Goal: Task Accomplishment & Management: Use online tool/utility

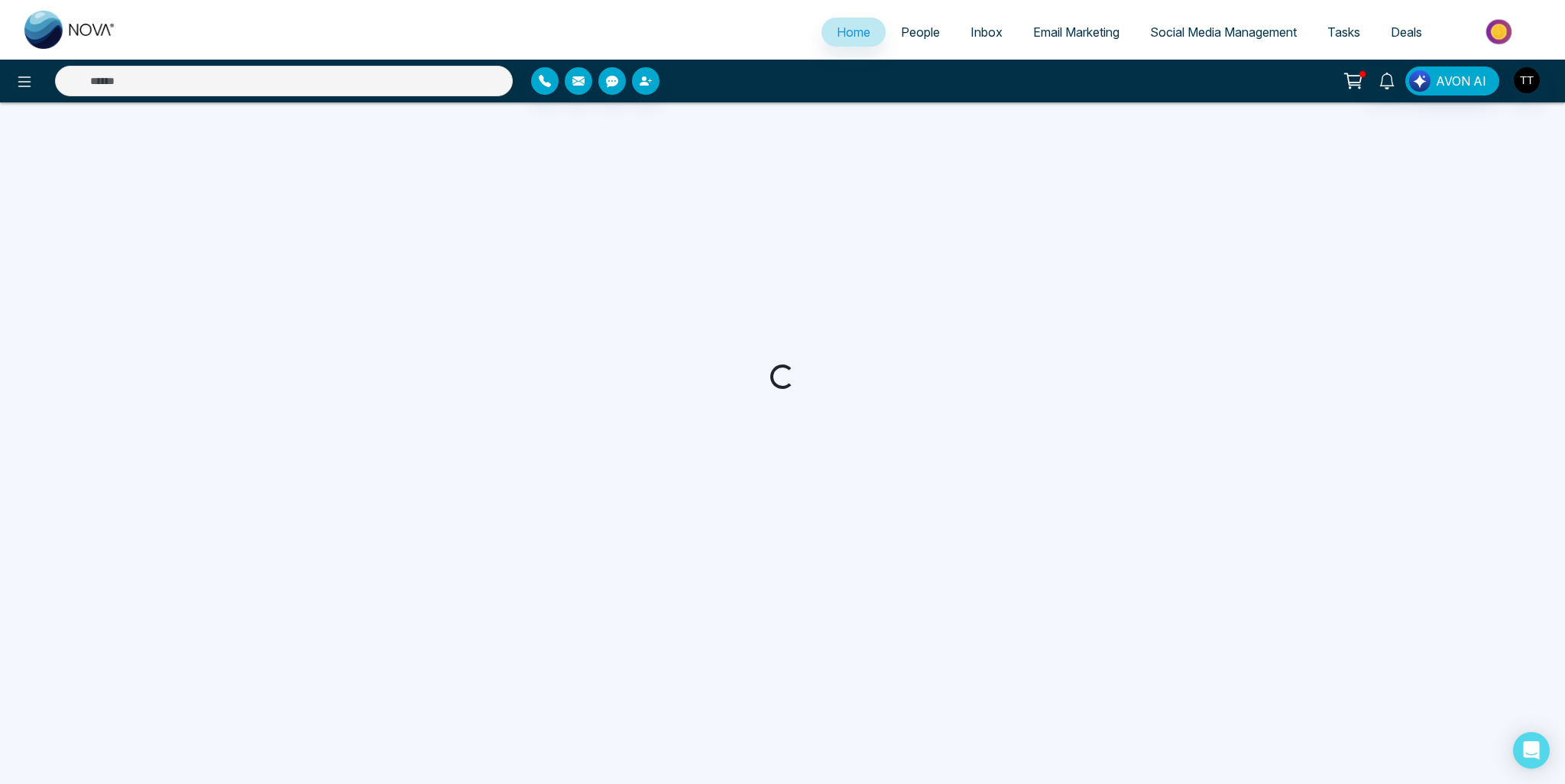
select select "*"
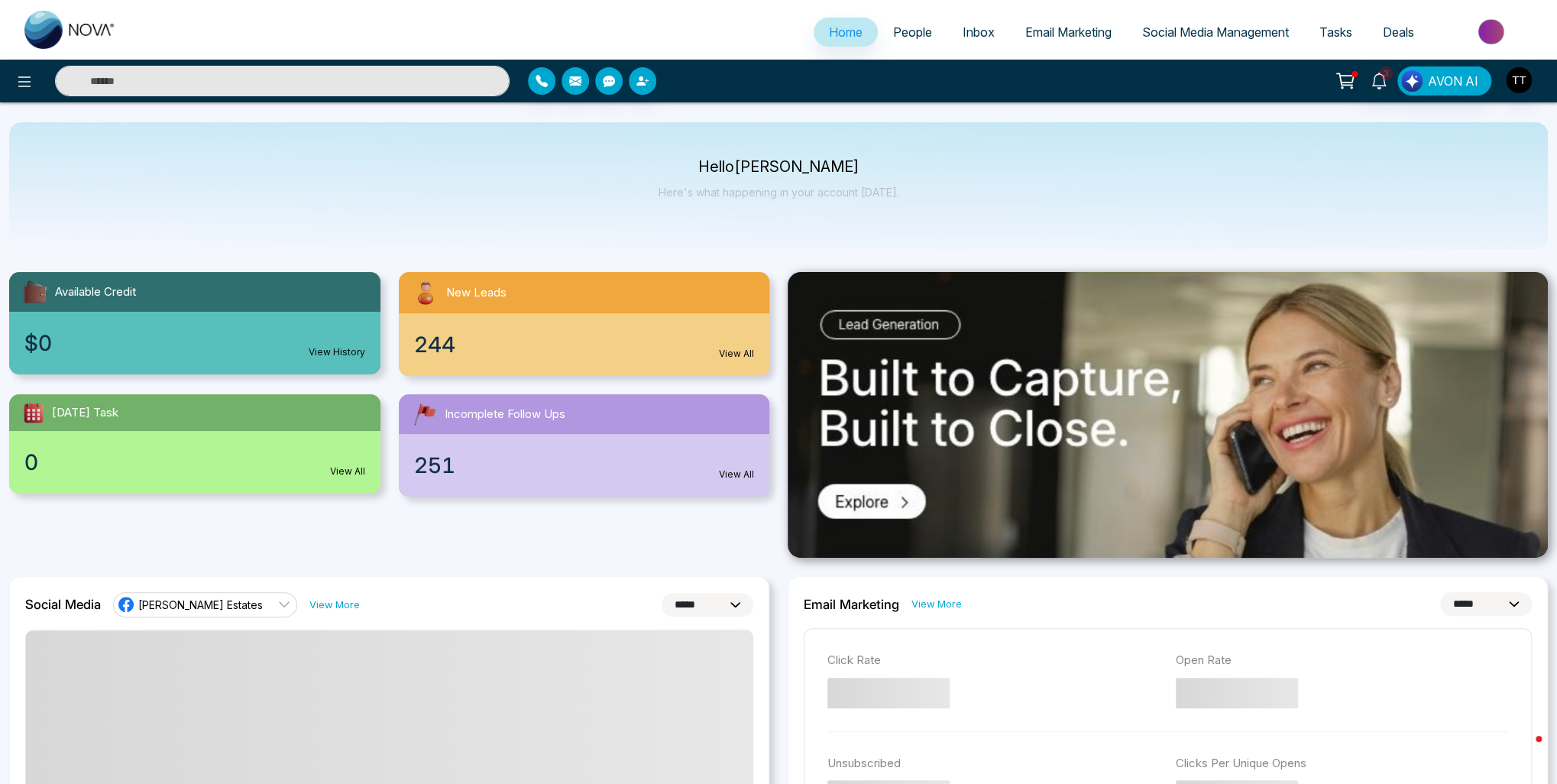
click at [1077, 36] on span "Email Marketing" at bounding box center [1069, 32] width 87 height 15
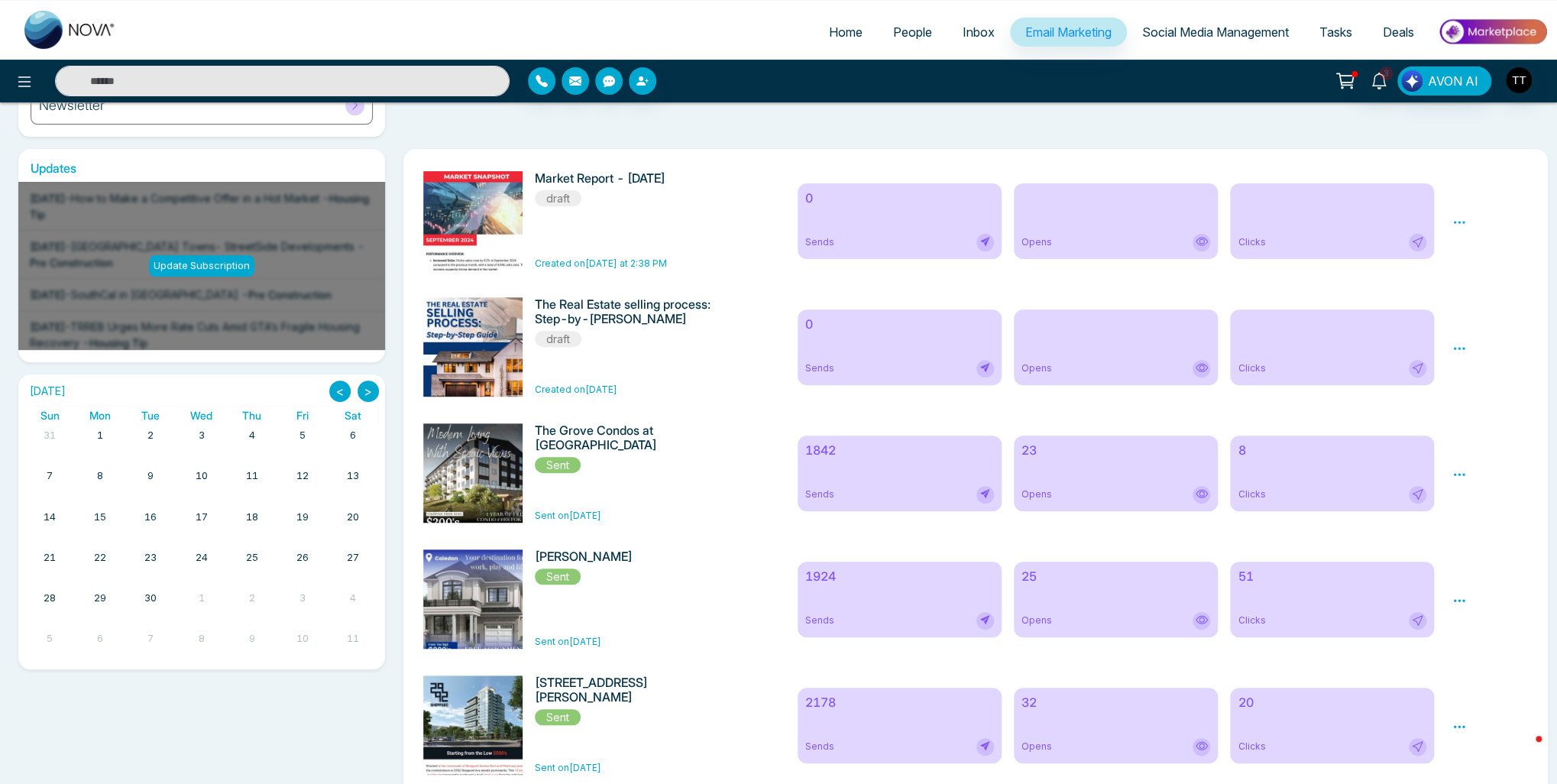
scroll to position [275, 0]
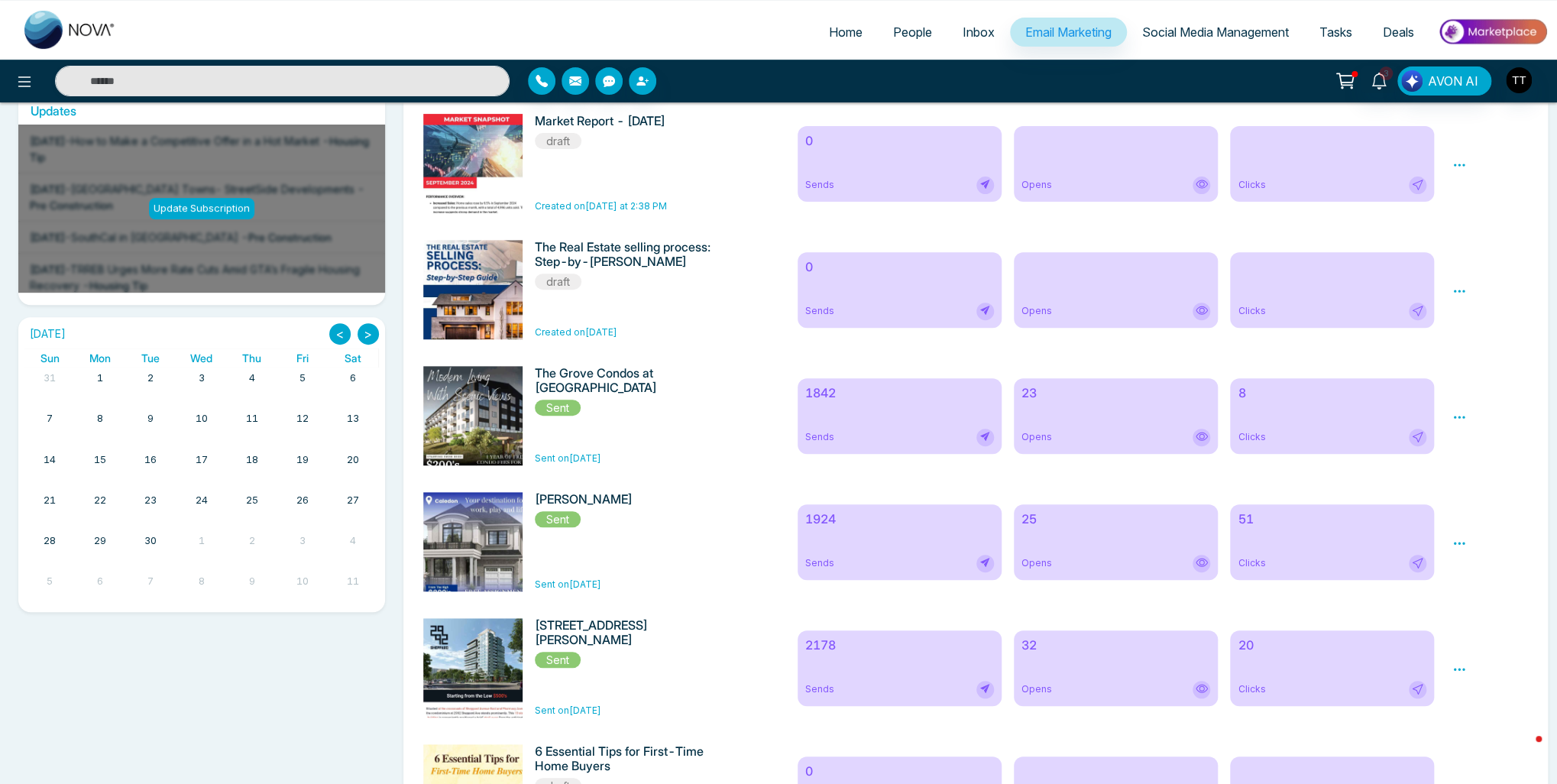
click at [1460, 421] on icon at bounding box center [1460, 417] width 14 height 14
click at [1465, 399] on div "Preview Analytics Delete" at bounding box center [1491, 416] width 94 height 100
click at [1462, 541] on icon at bounding box center [1460, 543] width 14 height 14
click at [1464, 521] on div "Preview Analytics Delete" at bounding box center [1491, 541] width 94 height 100
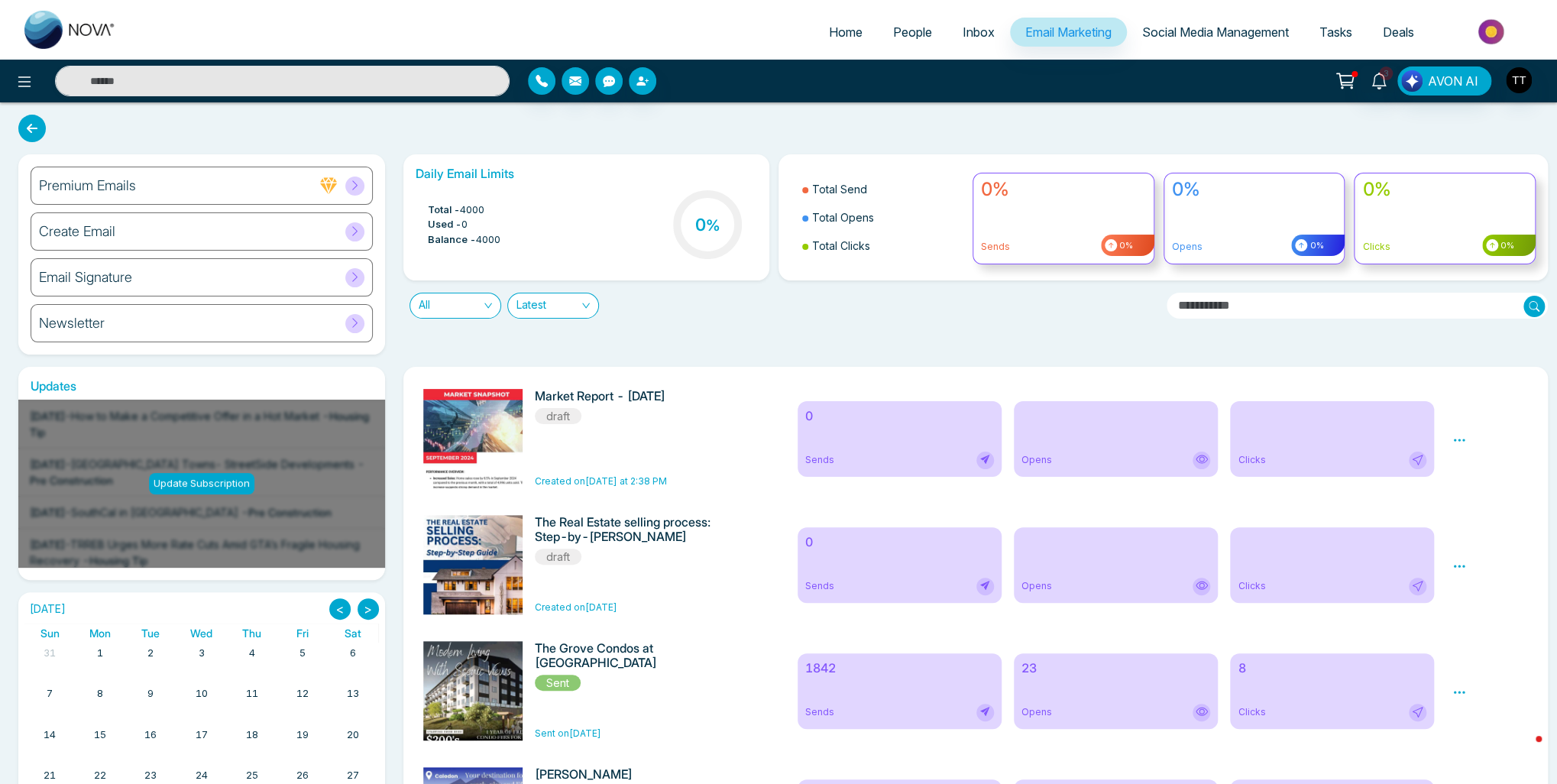
click at [280, 224] on div "Create Email" at bounding box center [202, 231] width 342 height 38
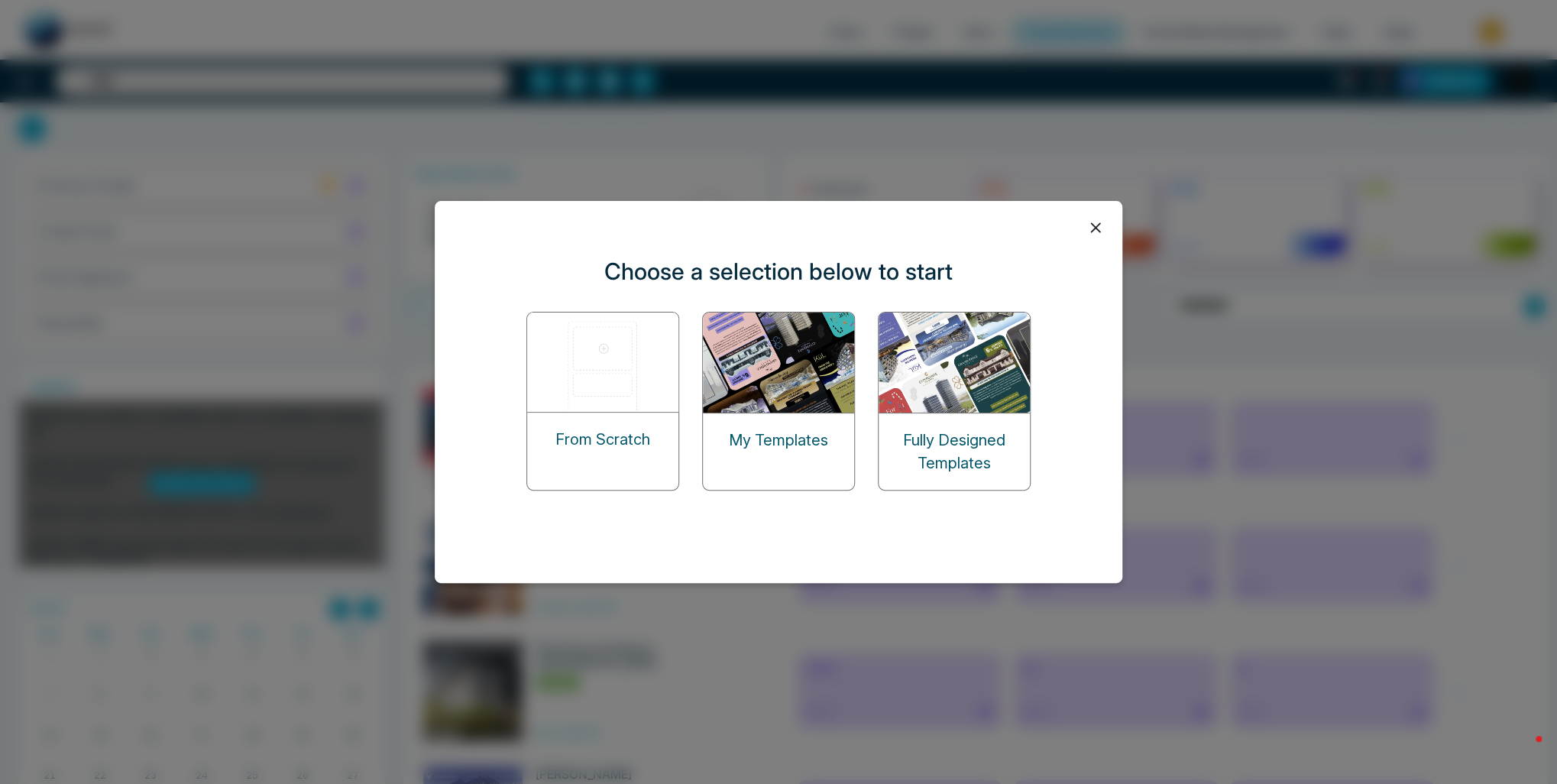
click at [1087, 232] on icon at bounding box center [1096, 228] width 23 height 23
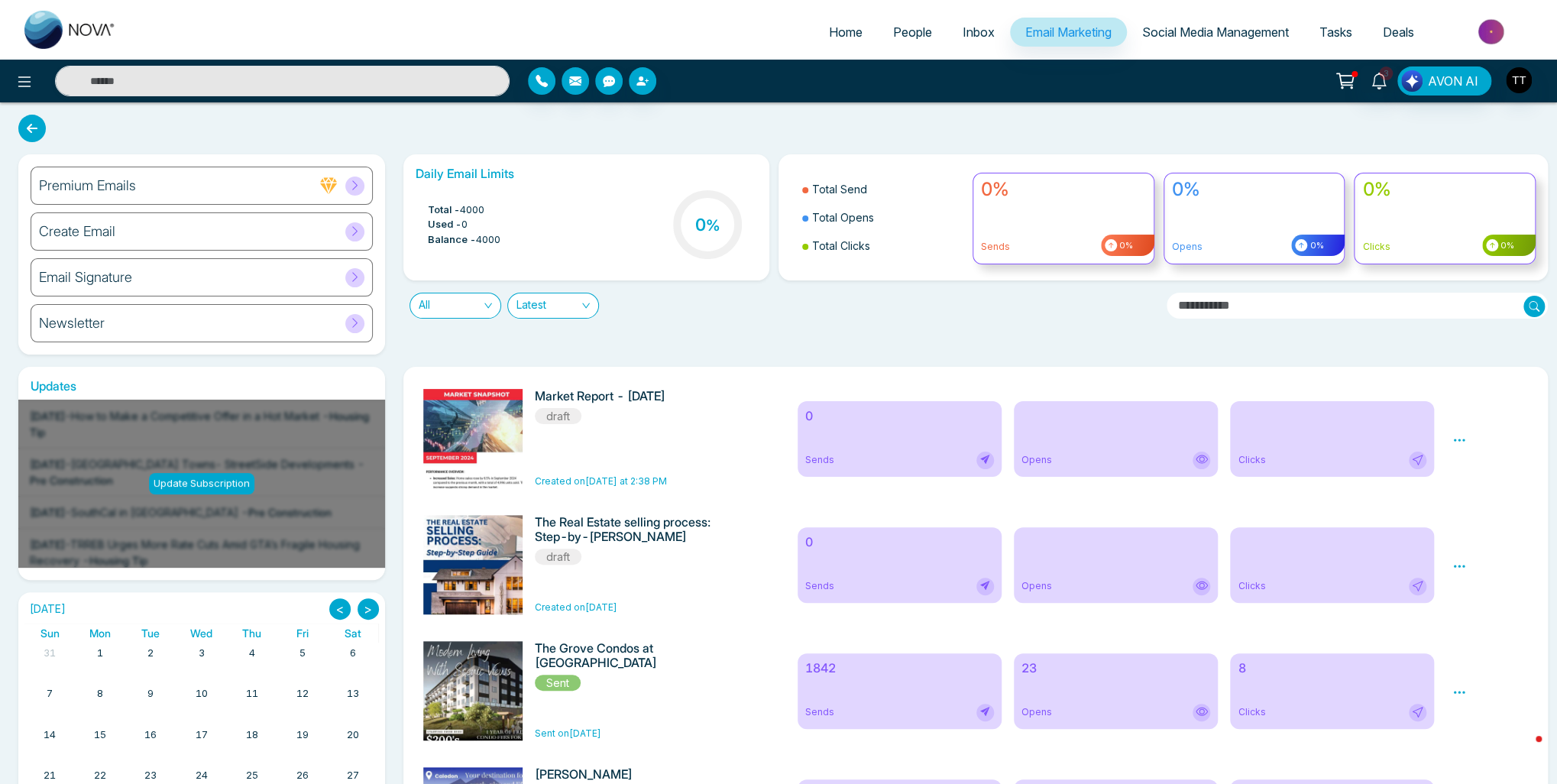
click at [914, 34] on span "People" at bounding box center [913, 32] width 39 height 15
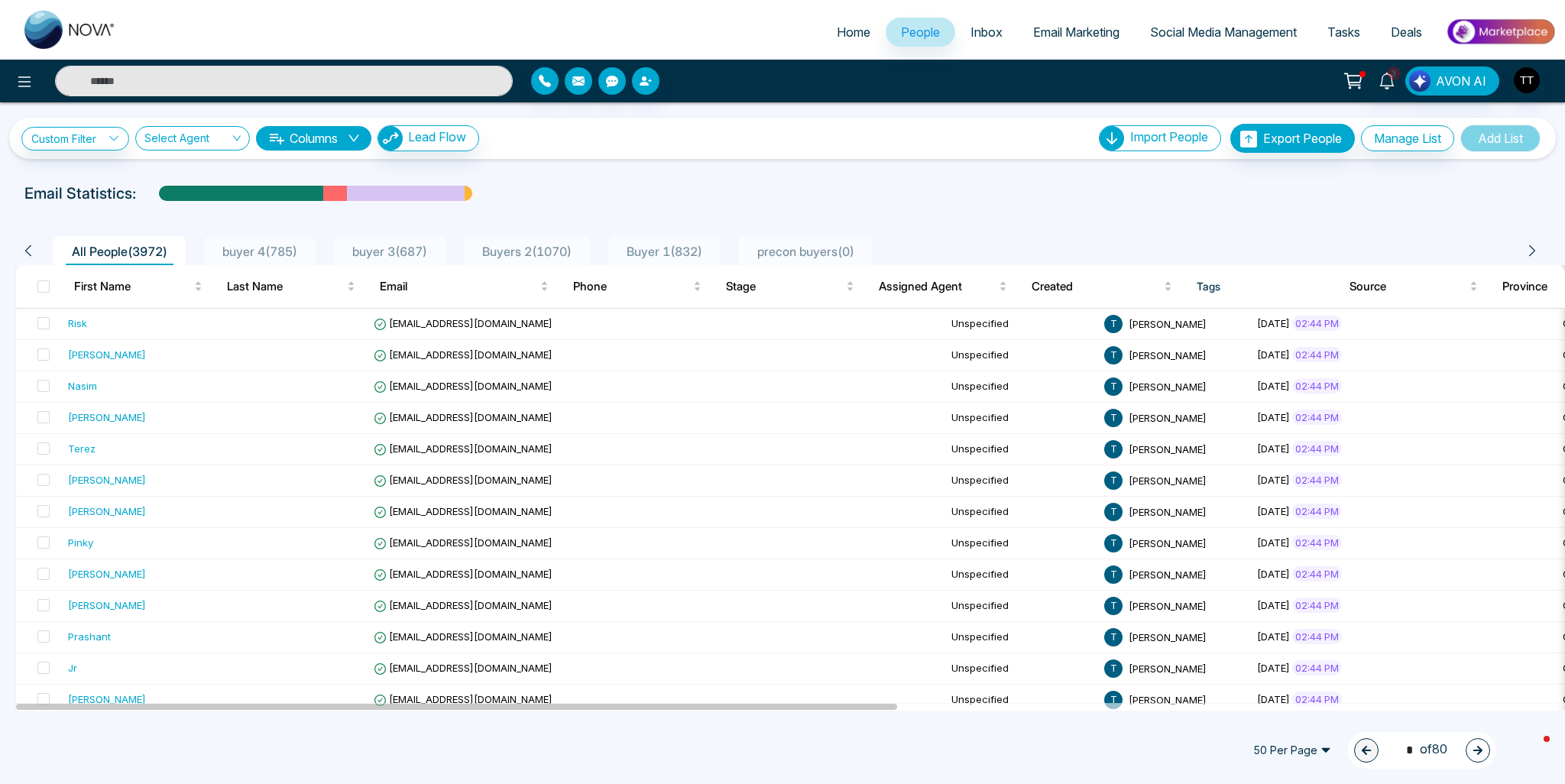
click at [1055, 34] on span "Email Marketing" at bounding box center [1077, 32] width 87 height 15
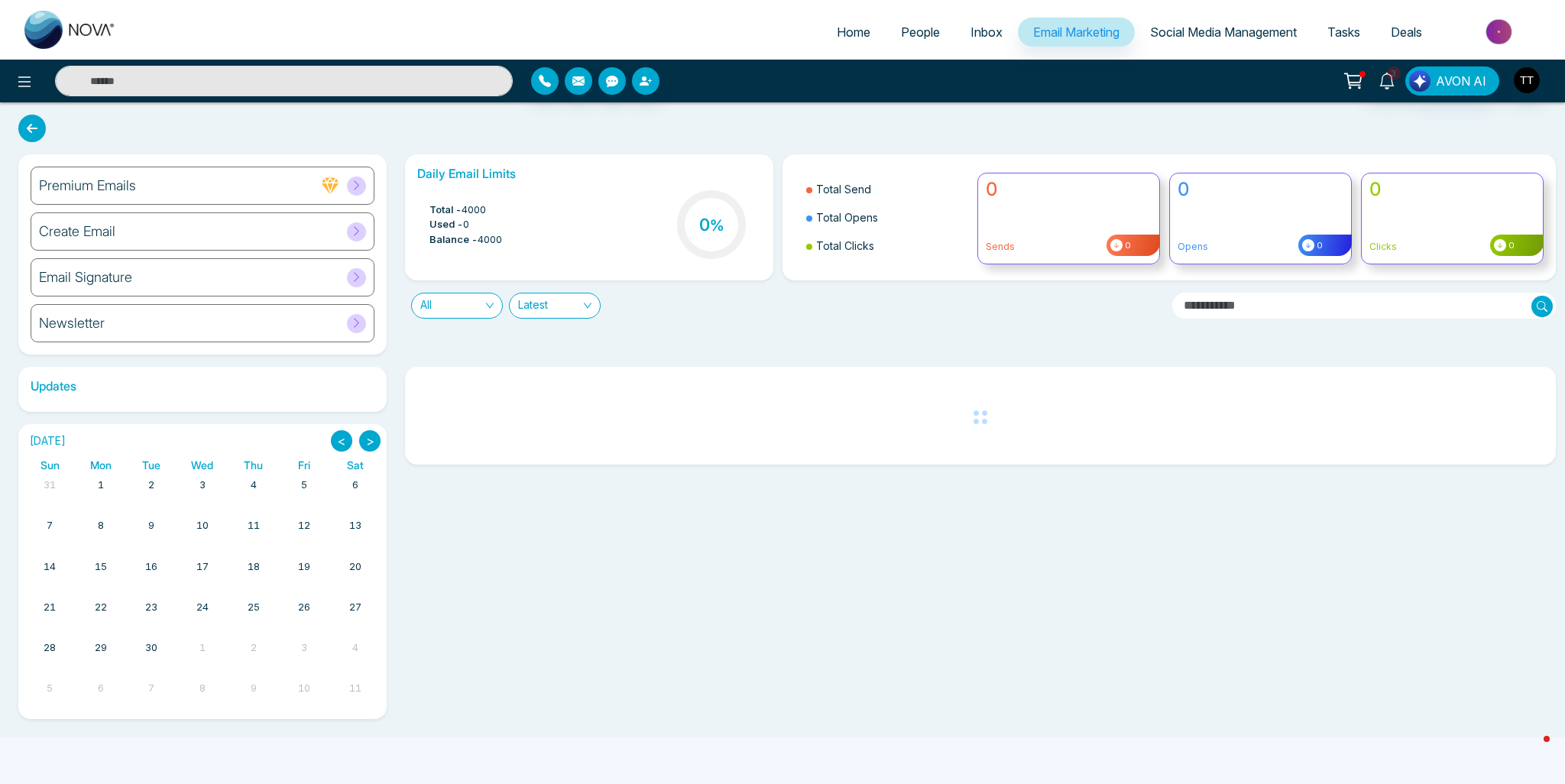
click at [472, 209] on span "4000" at bounding box center [474, 210] width 25 height 15
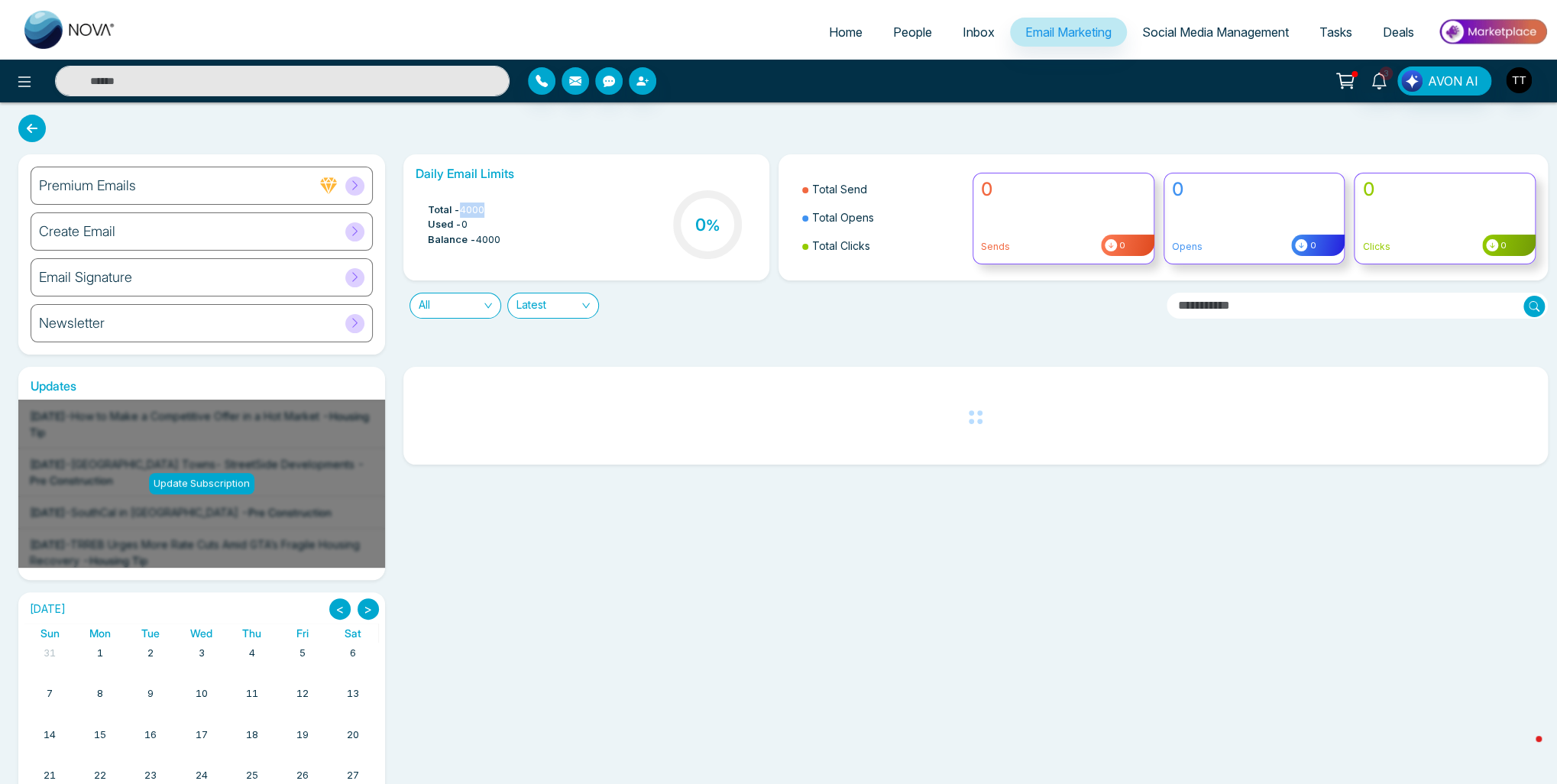
drag, startPoint x: 464, startPoint y: 209, endPoint x: 505, endPoint y: 211, distance: 41.0
click at [505, 211] on div "Total - 4000 Used - 0 Balance - 4000 0 %" at bounding box center [586, 226] width 342 height 78
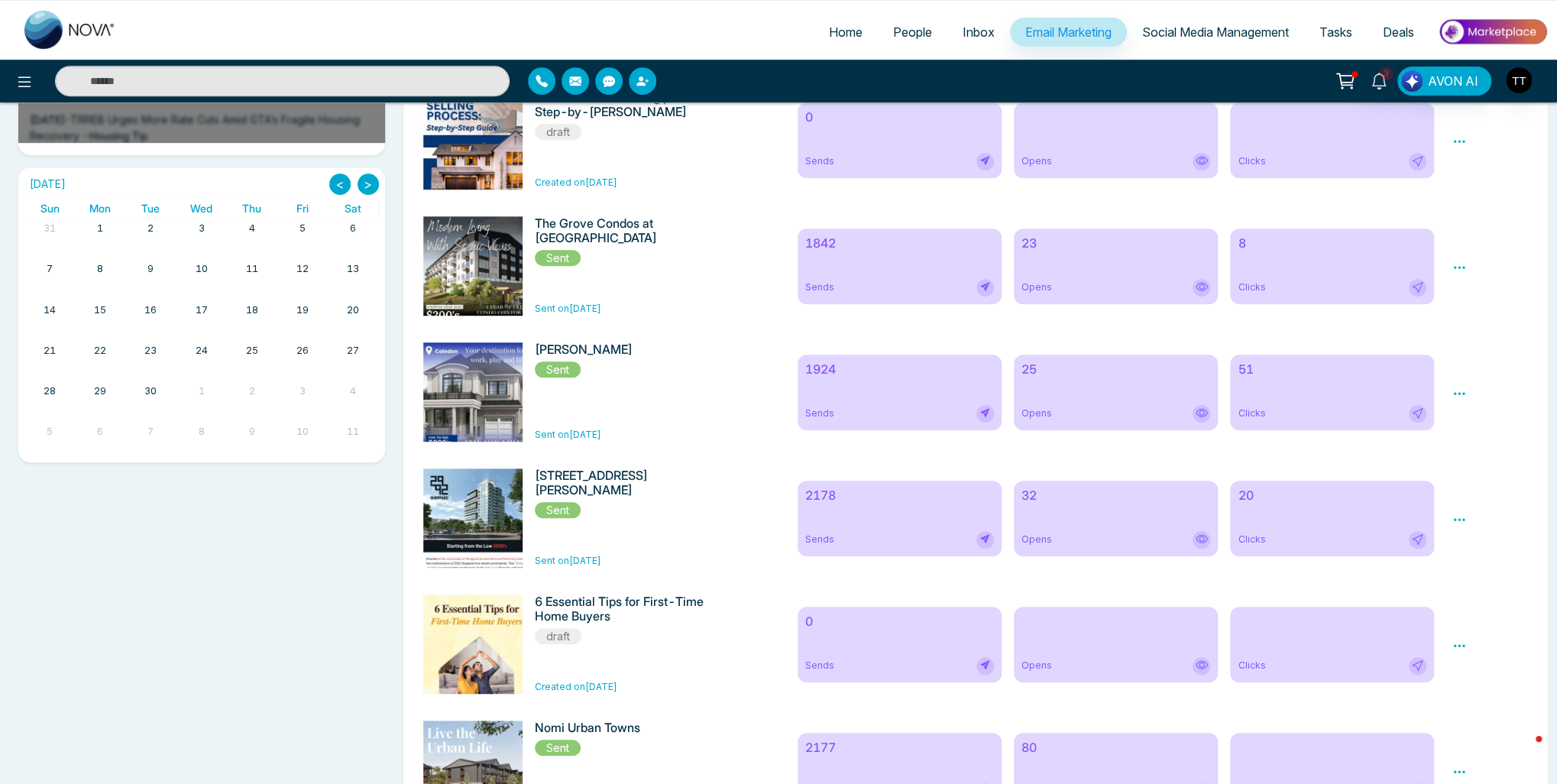
scroll to position [458, 0]
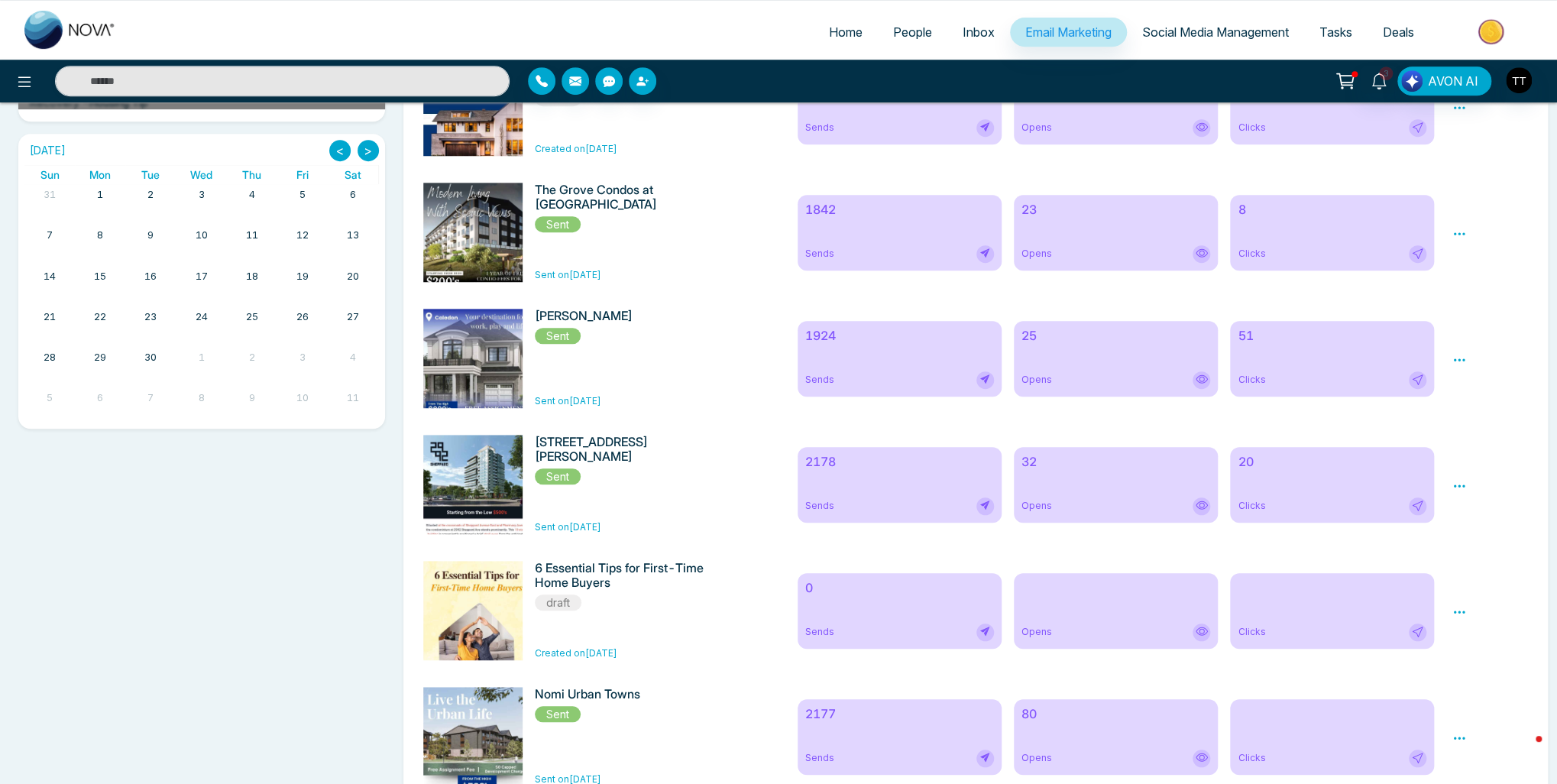
click at [1462, 361] on icon at bounding box center [1460, 360] width 14 height 14
click at [1464, 234] on icon at bounding box center [1460, 234] width 14 height 14
click at [713, 260] on div "The Grove Condos at [GEOGRAPHIC_DATA] on [DATE]" at bounding box center [624, 232] width 178 height 100
click at [583, 201] on h6 "The Grove Condos at [GEOGRAPHIC_DATA]" at bounding box center [624, 197] width 178 height 29
click at [461, 232] on img at bounding box center [477, 548] width 214 height 732
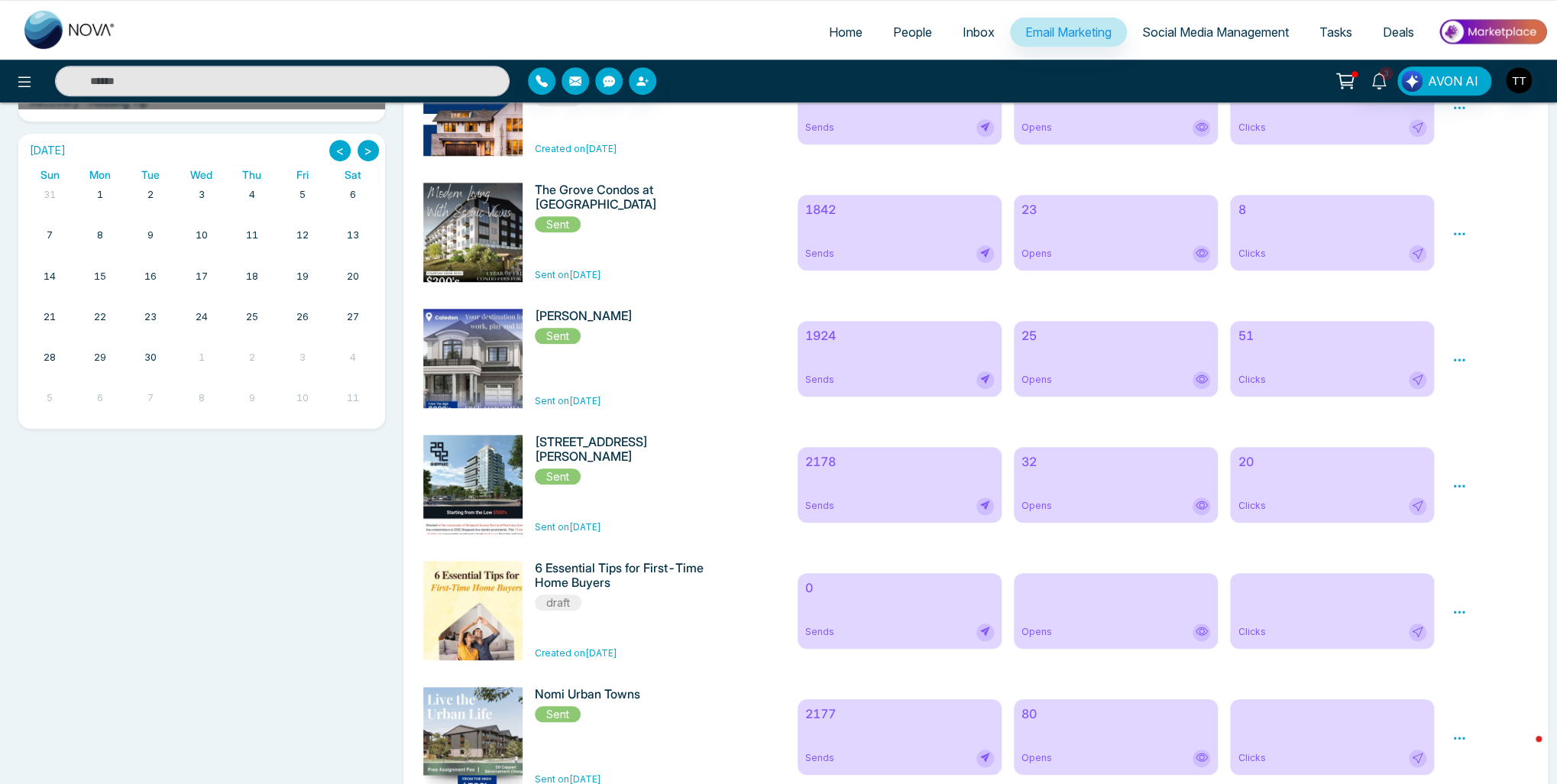
click at [1458, 236] on icon at bounding box center [1460, 234] width 14 height 14
click at [1484, 280] on link "Analytics" at bounding box center [1487, 277] width 44 height 13
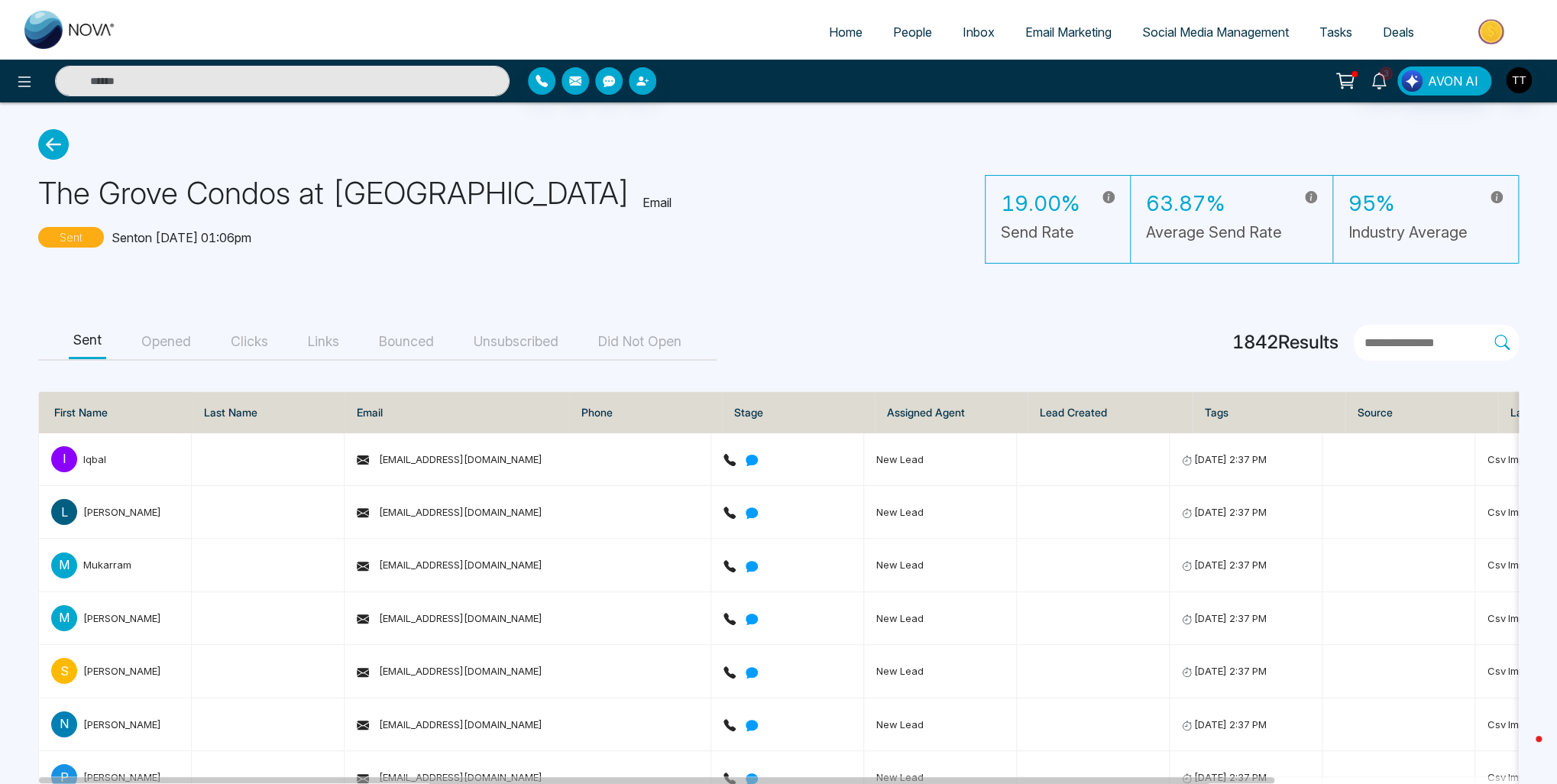
click at [58, 141] on icon at bounding box center [53, 144] width 31 height 31
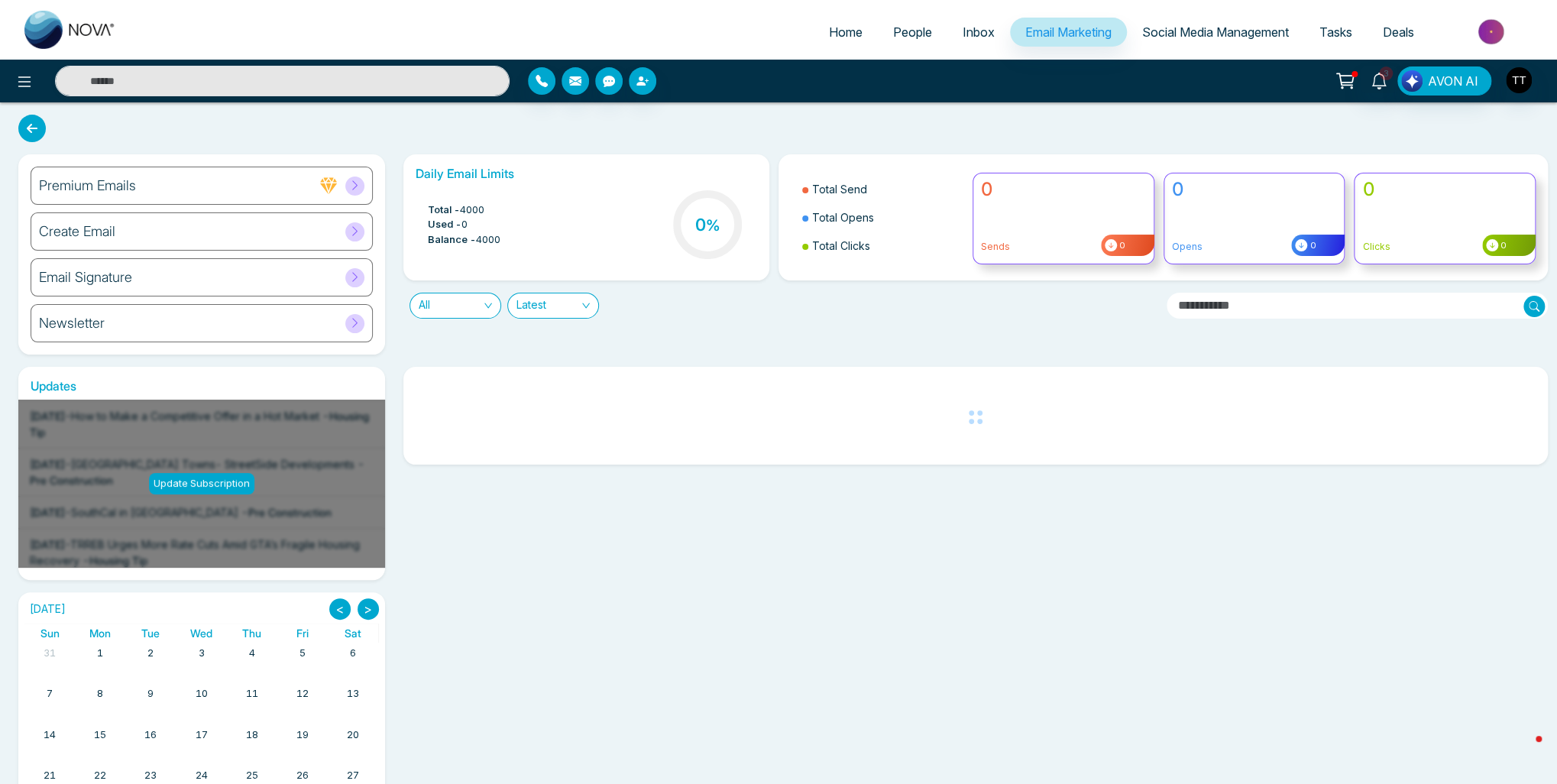
click at [214, 229] on div "Create Email" at bounding box center [202, 231] width 342 height 38
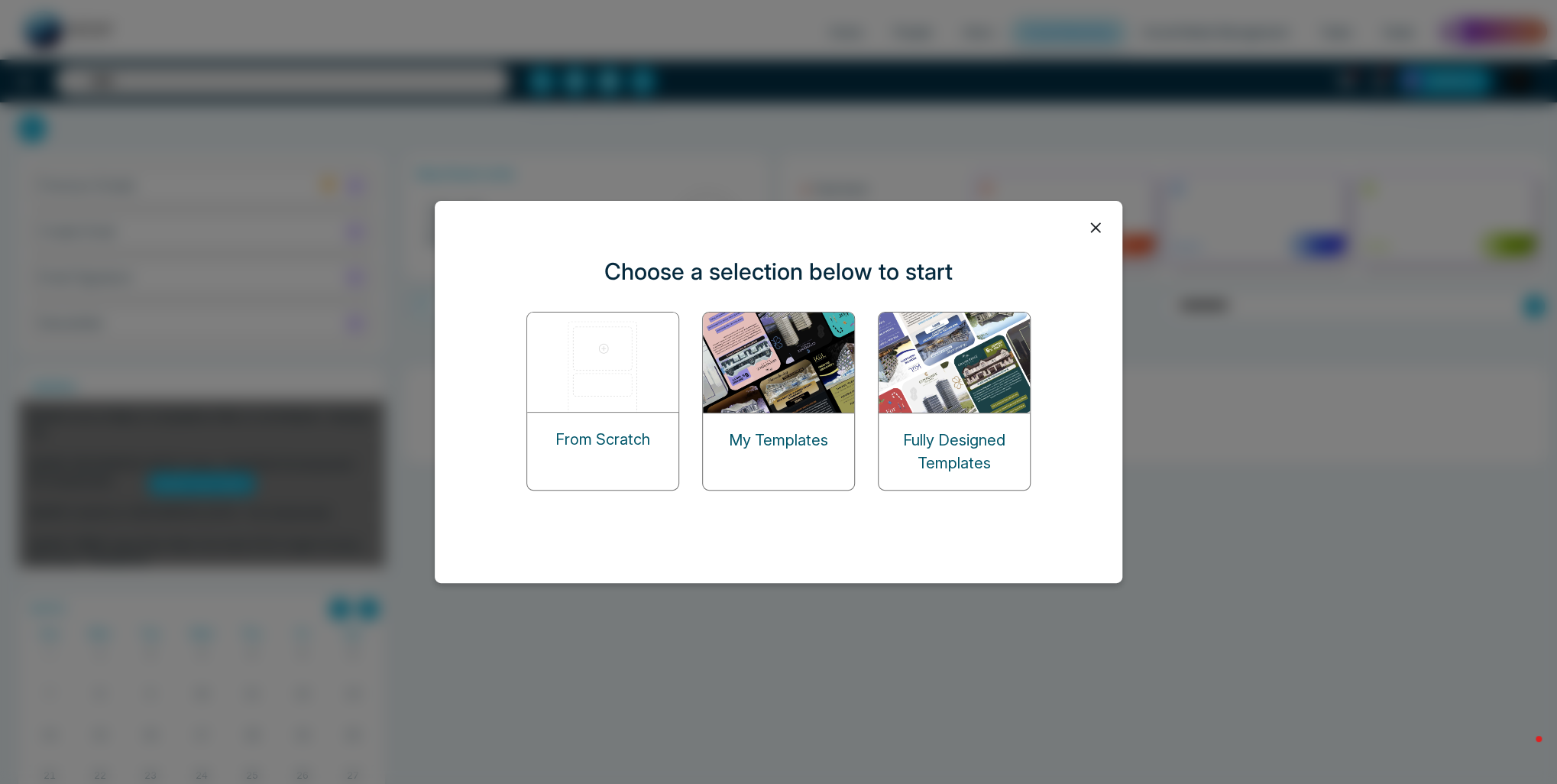
click at [988, 399] on img at bounding box center [955, 362] width 153 height 100
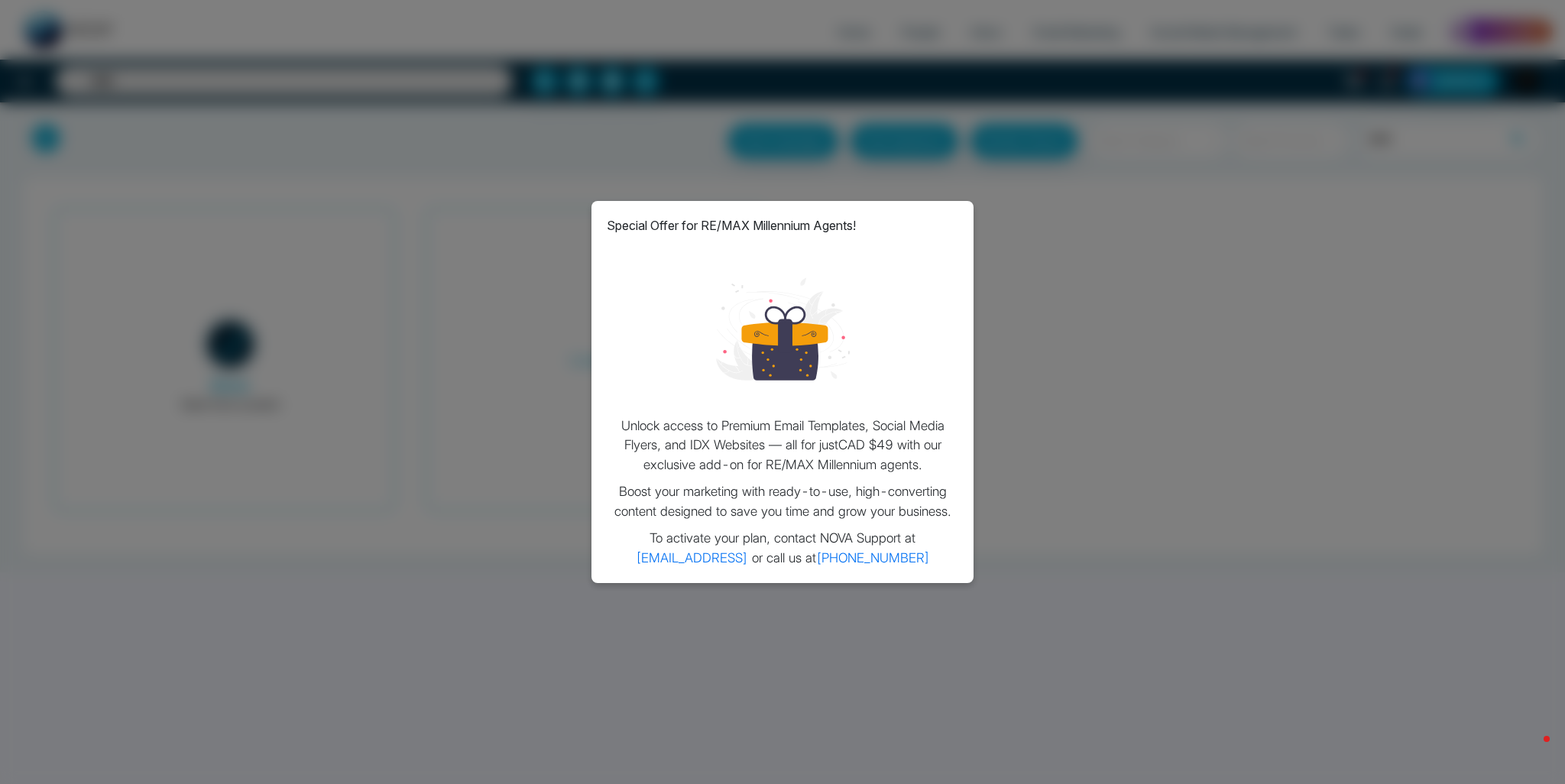
click at [999, 178] on div "Special Offer for RE/MAX Millennium Agents! Unlock access to Premium Email Temp…" at bounding box center [782, 392] width 1565 height 784
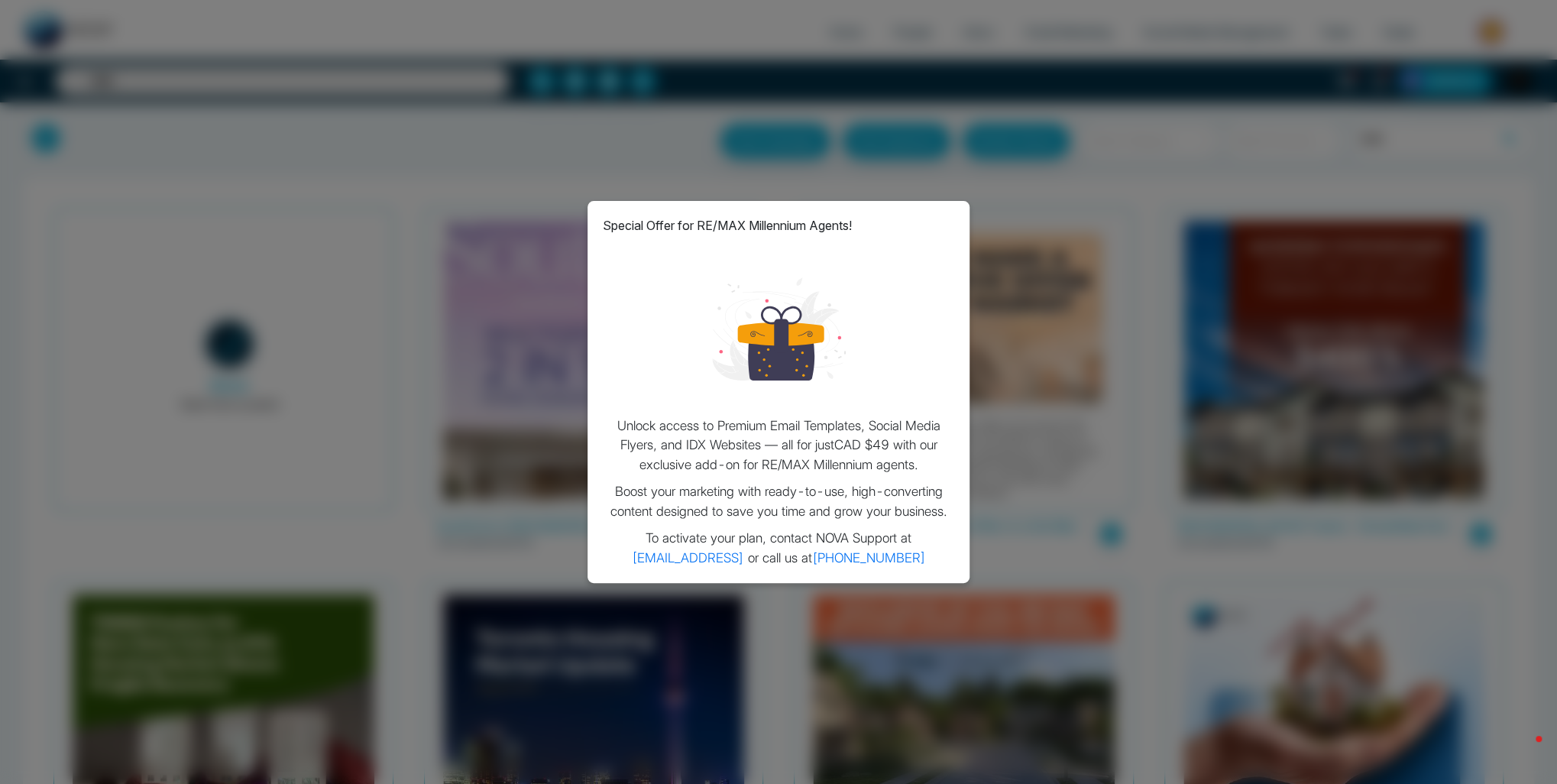
click at [1226, 144] on div "Special Offer for RE/MAX Millennium Agents! Unlock access to Premium Email Temp…" at bounding box center [778, 392] width 1557 height 784
click at [520, 406] on div "Special Offer for RE/MAX Millennium Agents! Unlock access to Premium Email Temp…" at bounding box center [778, 392] width 1557 height 784
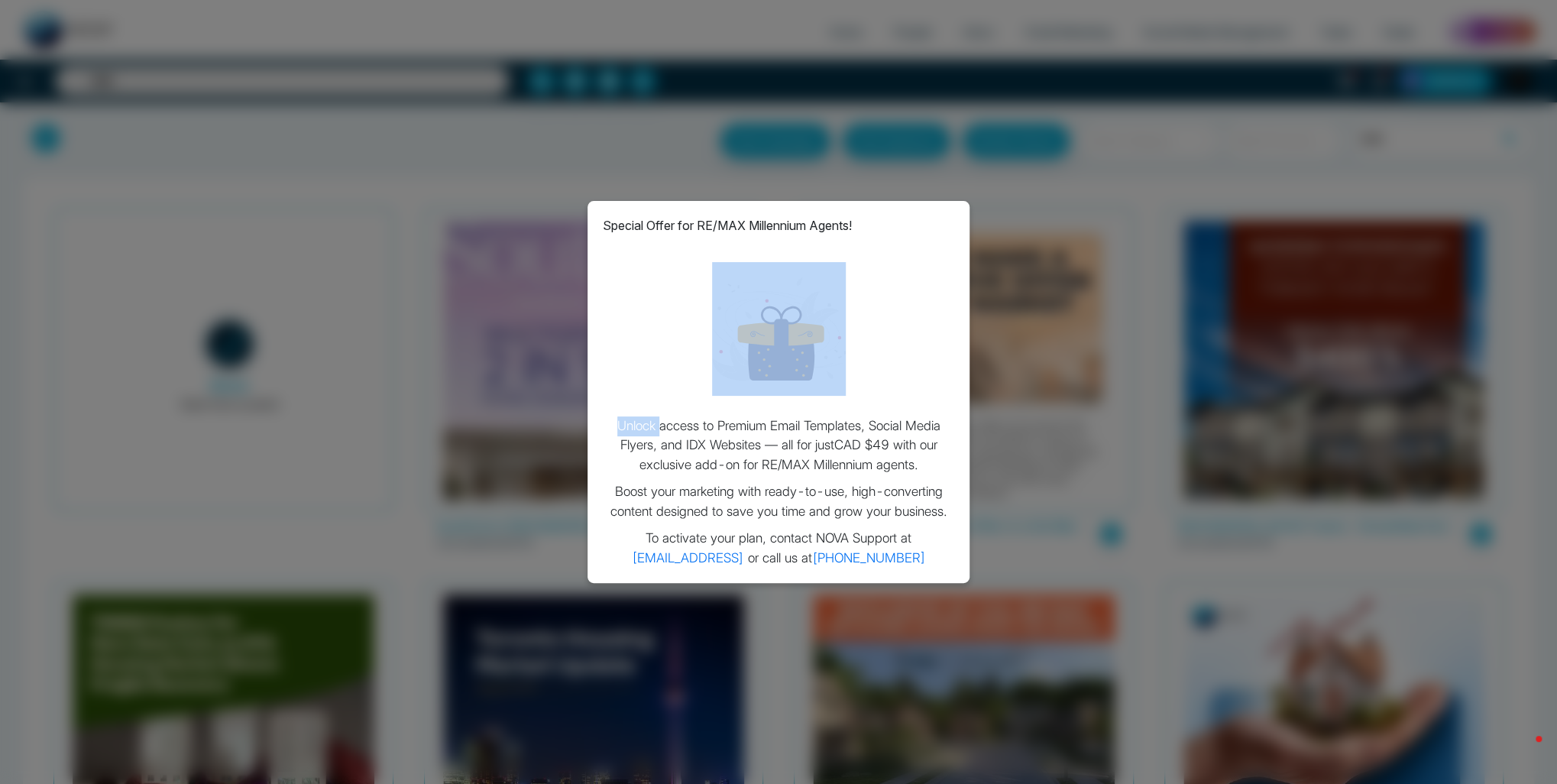
click at [520, 406] on div "Special Offer for RE/MAX Millennium Agents! Unlock access to Premium Email Temp…" at bounding box center [778, 392] width 1557 height 784
click at [528, 406] on div "Special Offer for RE/MAX Millennium Agents! Unlock access to Premium Email Temp…" at bounding box center [778, 392] width 1557 height 784
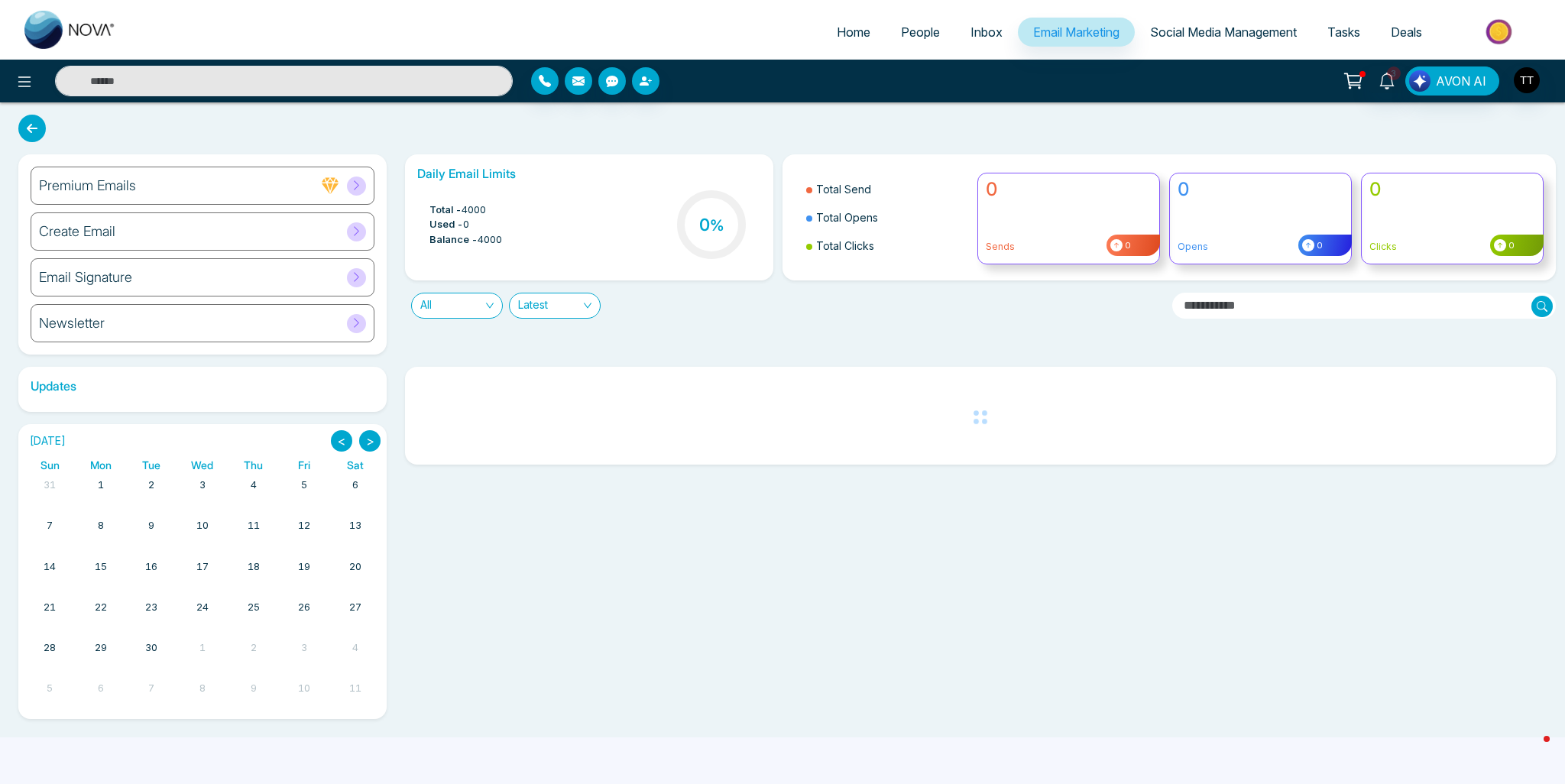
click at [254, 224] on div "Create Email" at bounding box center [202, 231] width 344 height 38
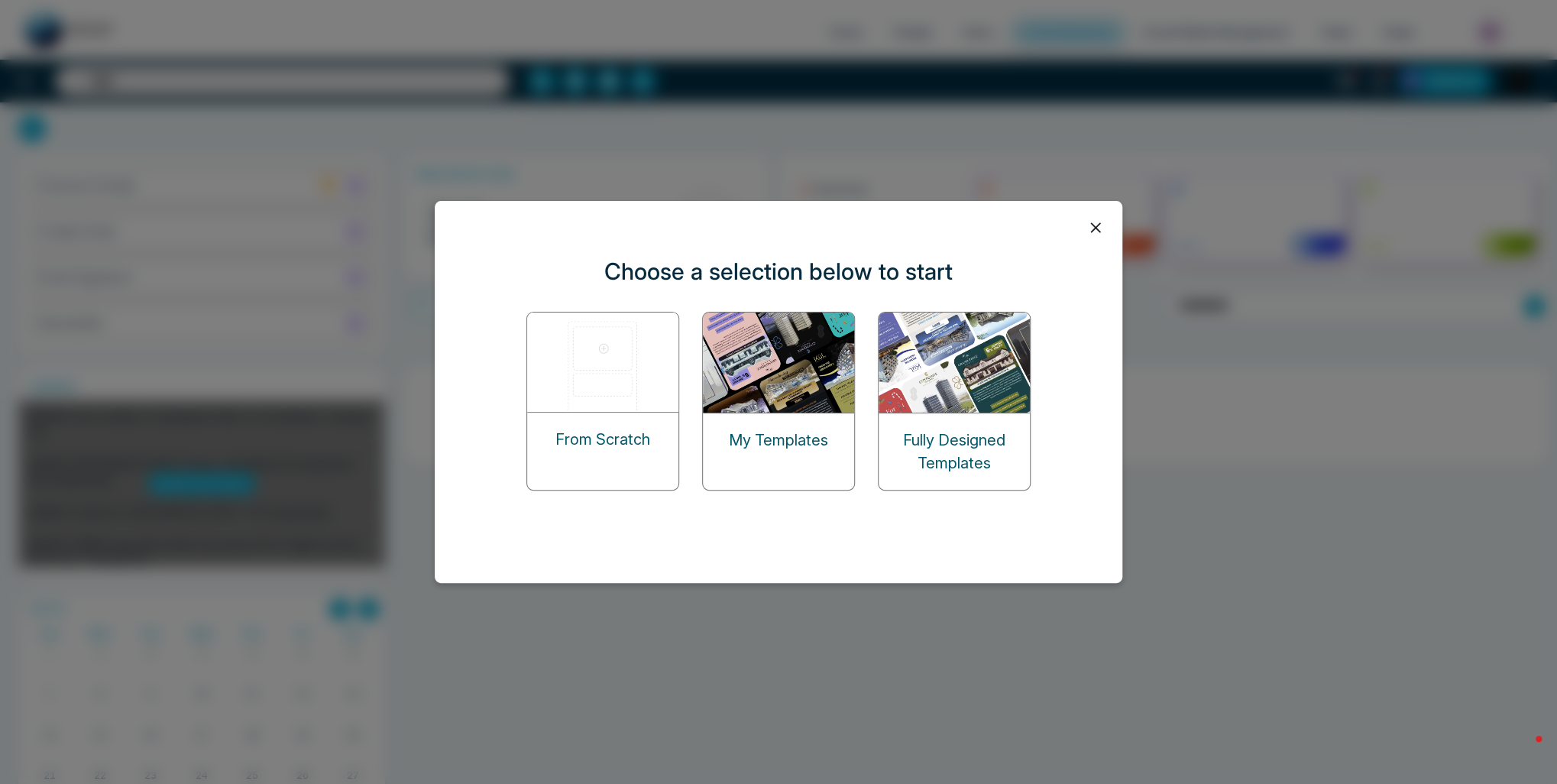
click at [814, 404] on img at bounding box center [780, 362] width 153 height 100
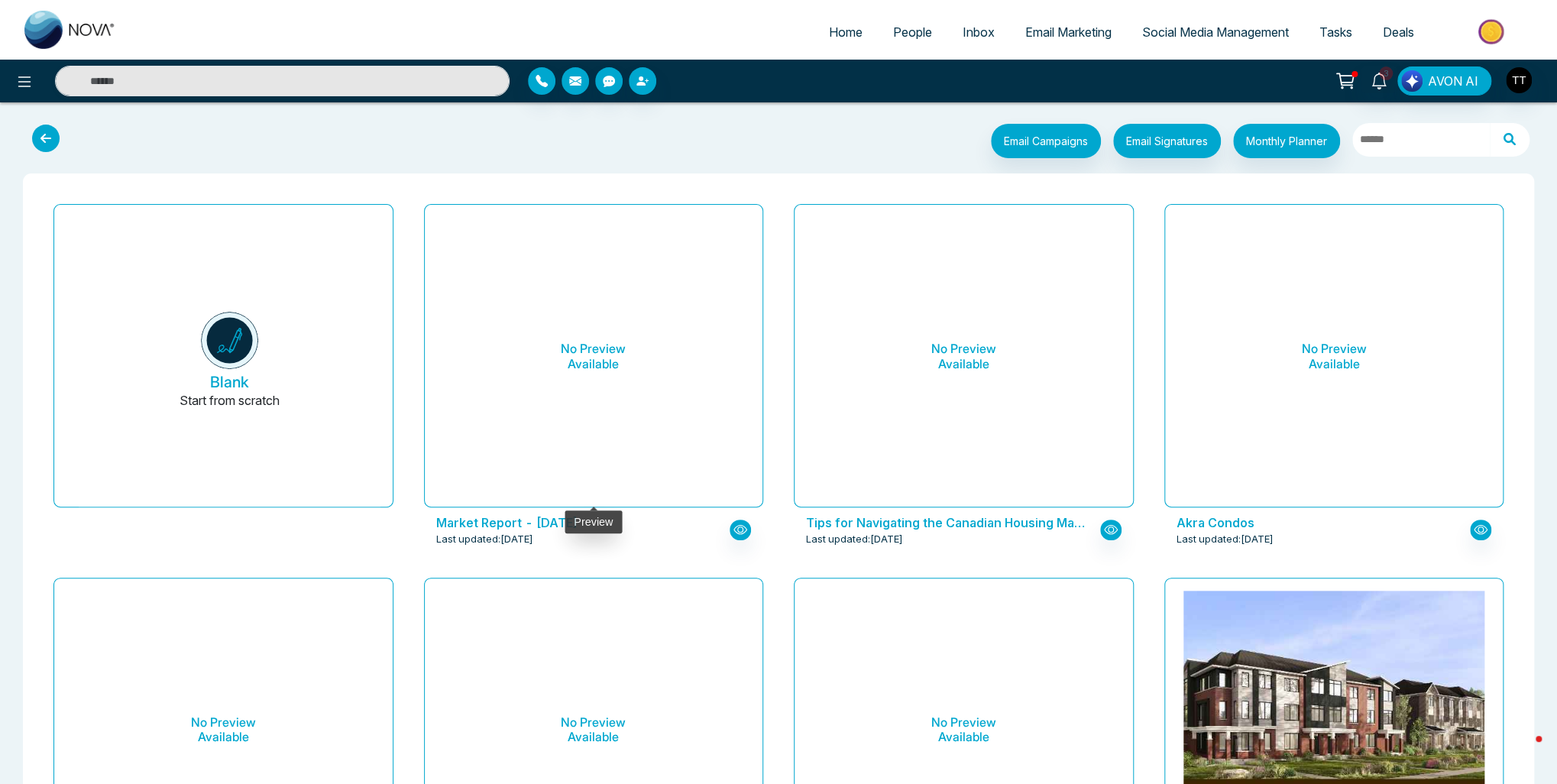
click at [605, 402] on h6 "No Preview Available" at bounding box center [594, 356] width 302 height 279
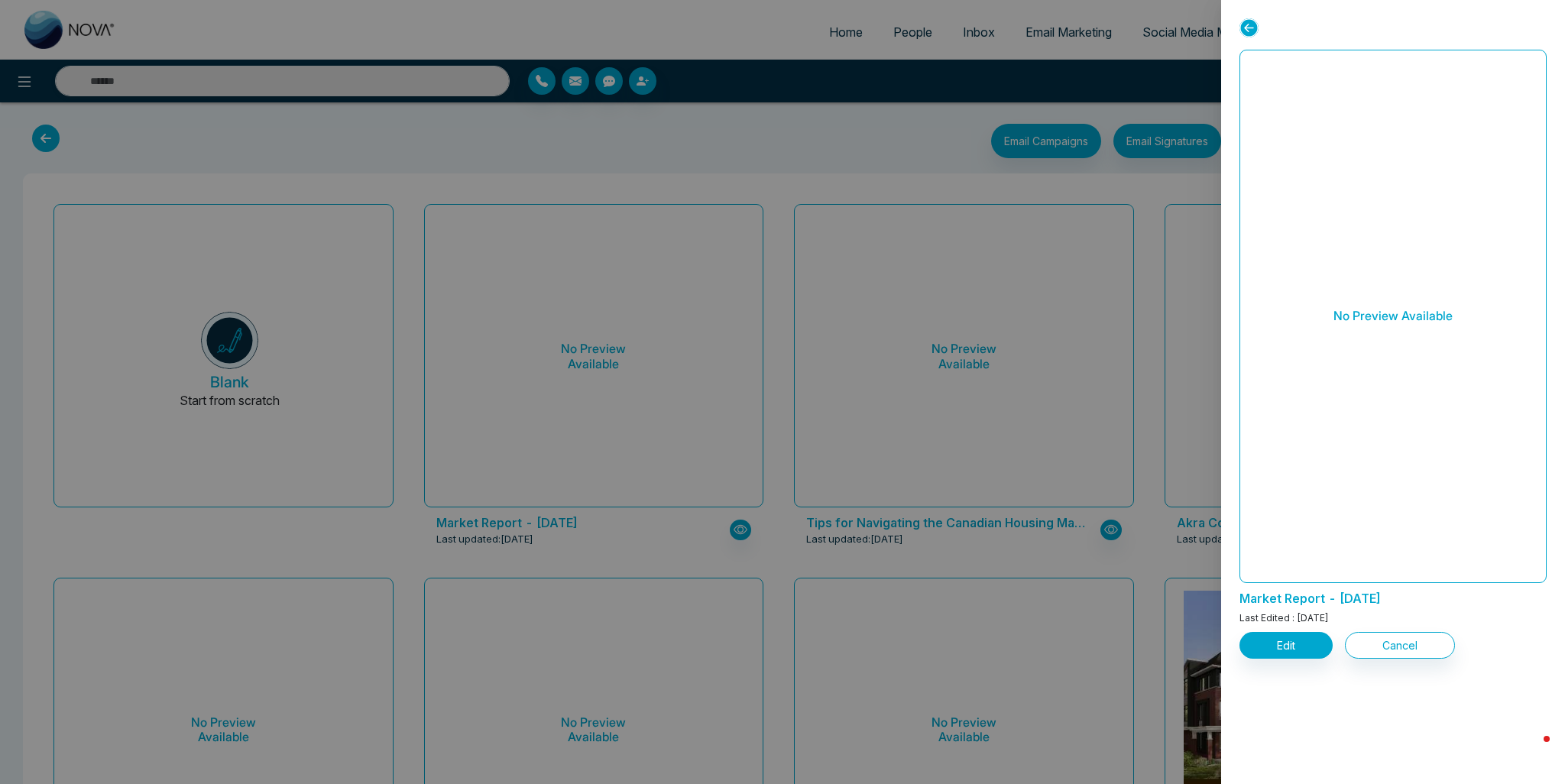
click at [642, 395] on div at bounding box center [782, 392] width 1565 height 784
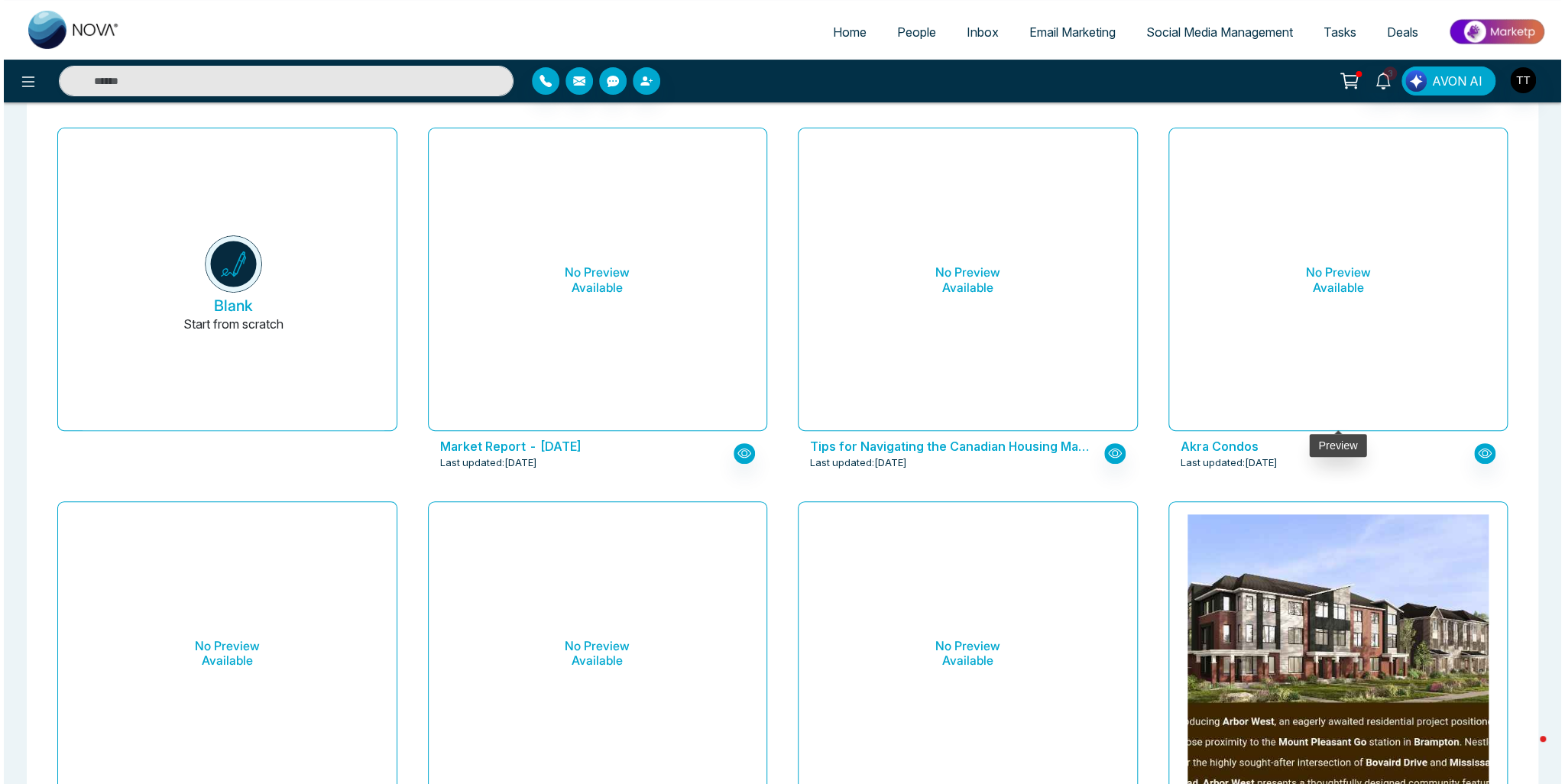
scroll to position [76, 0]
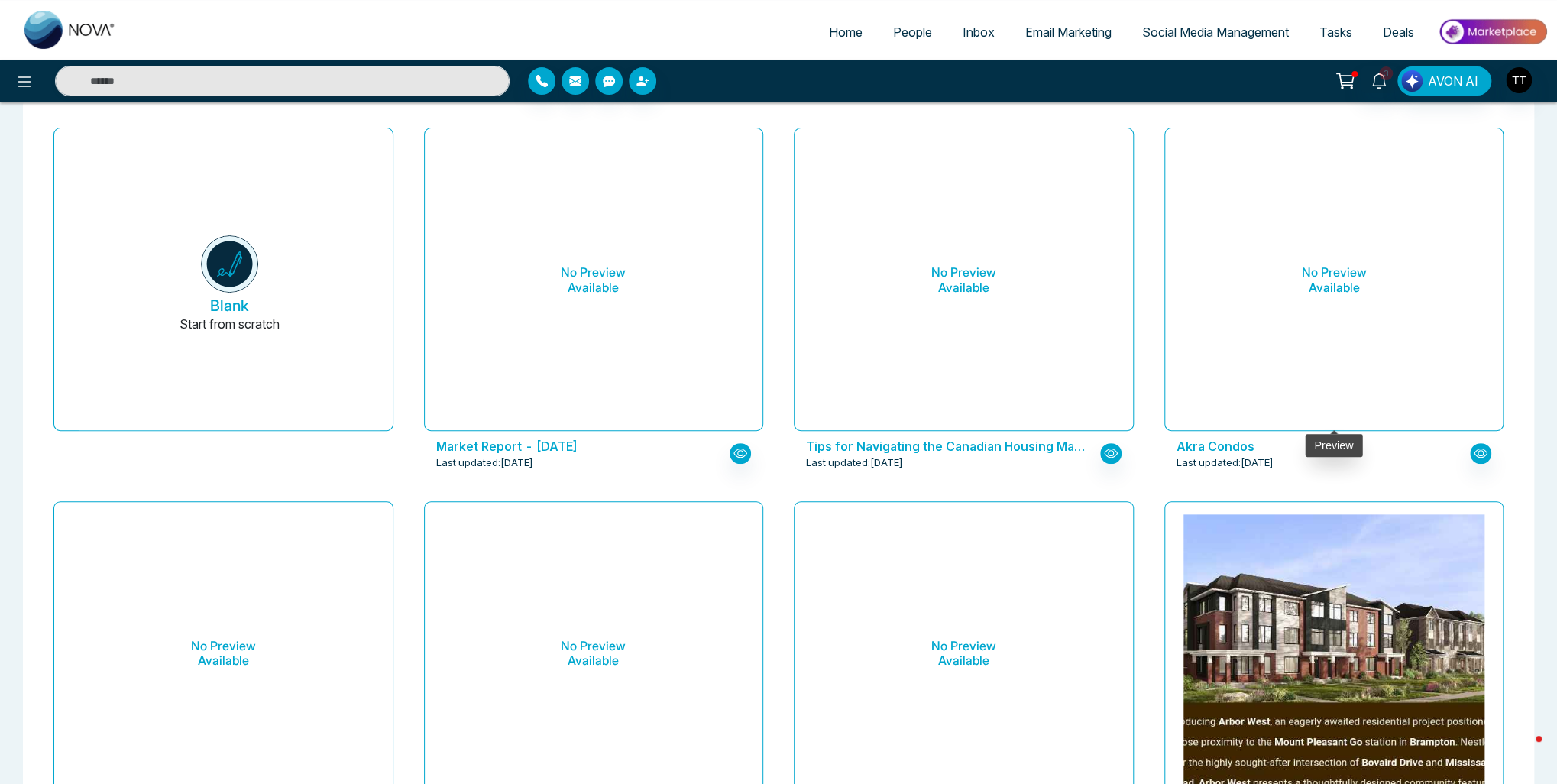
click at [1330, 341] on h6 "No Preview Available" at bounding box center [1334, 280] width 302 height 279
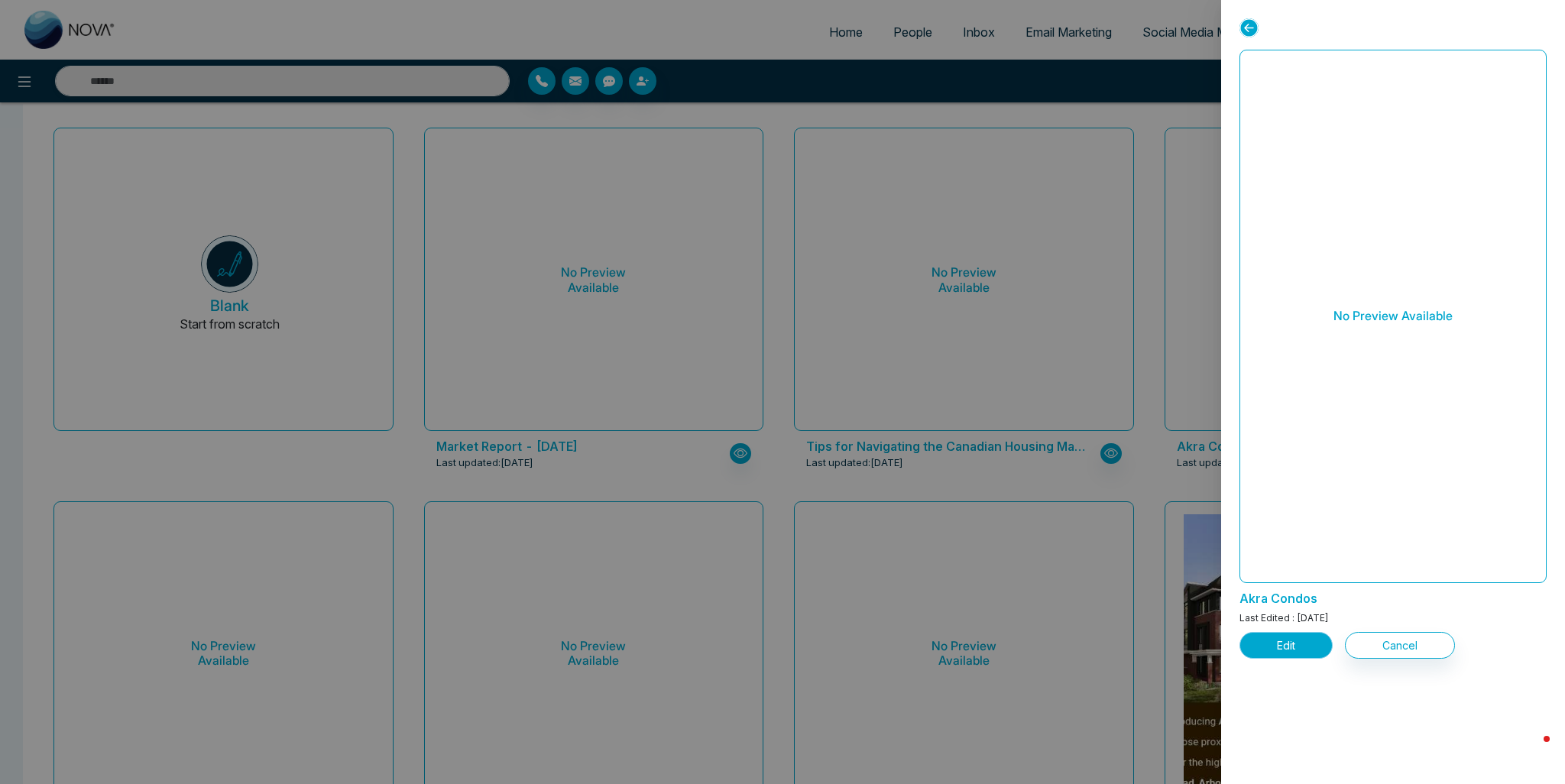
click at [1288, 651] on button "Edit" at bounding box center [1286, 645] width 94 height 27
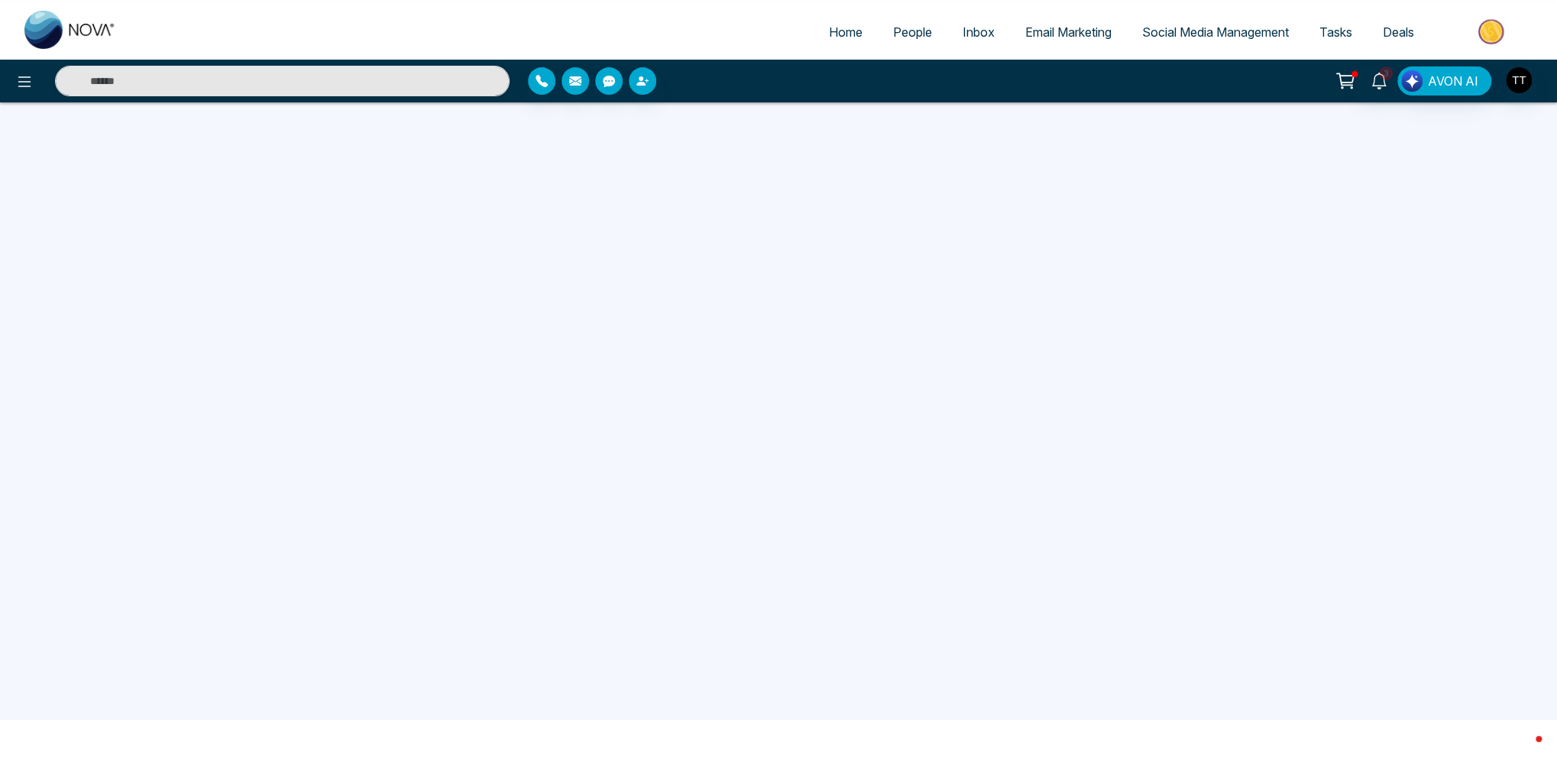
scroll to position [145, 0]
